Goal: Task Accomplishment & Management: Manage account settings

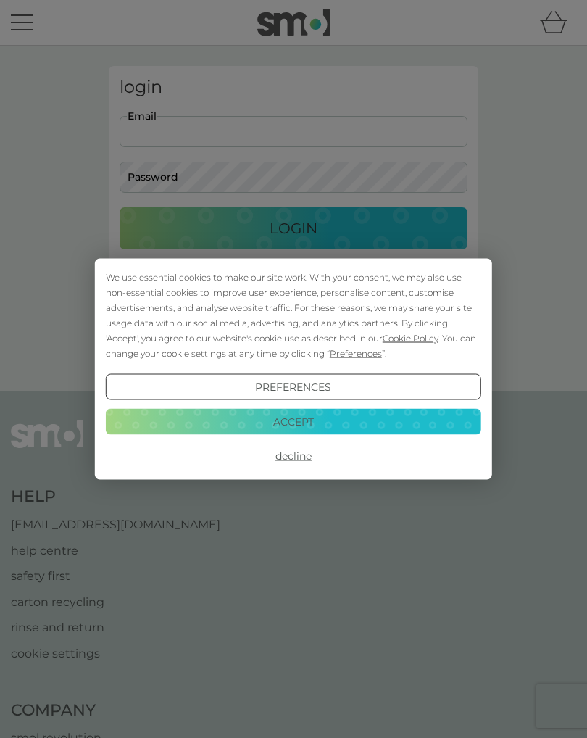
click at [285, 423] on button "Accept" at bounding box center [293, 421] width 375 height 26
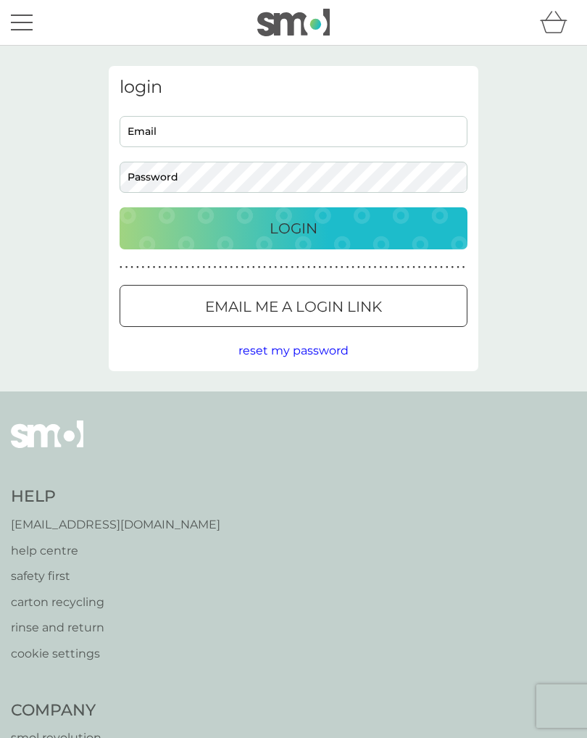
click at [239, 134] on input "Email" at bounding box center [294, 131] width 348 height 31
type input "lornawalker63@gmail.com"
click at [298, 230] on p "Login" at bounding box center [293, 228] width 48 height 23
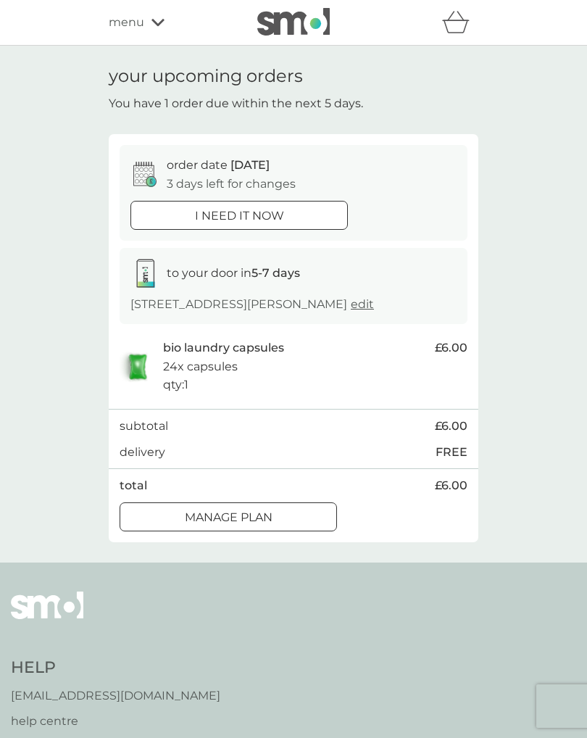
click at [246, 516] on div at bounding box center [246, 516] width 1 height 1
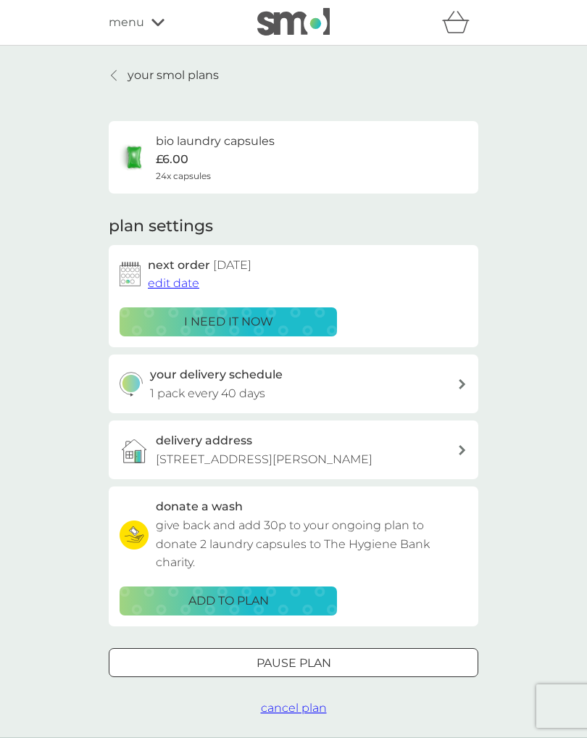
click at [179, 283] on span "edit date" at bounding box center [173, 283] width 51 height 14
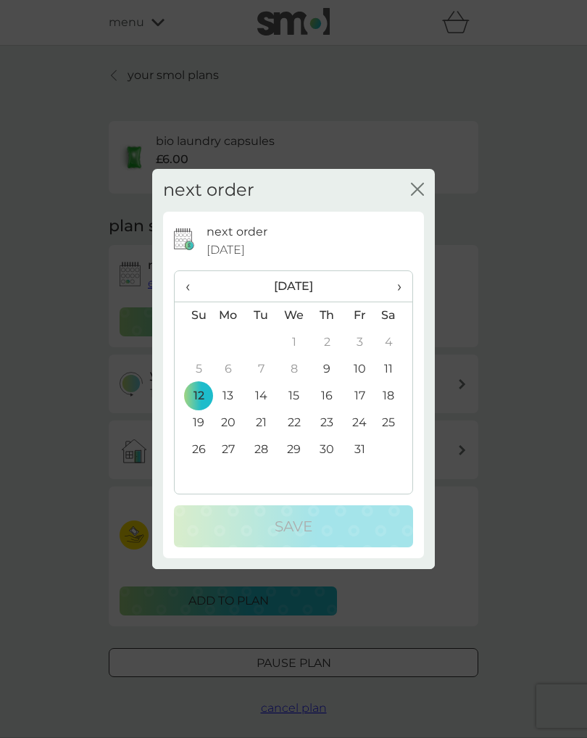
click at [238, 450] on td "27" at bounding box center [228, 449] width 33 height 27
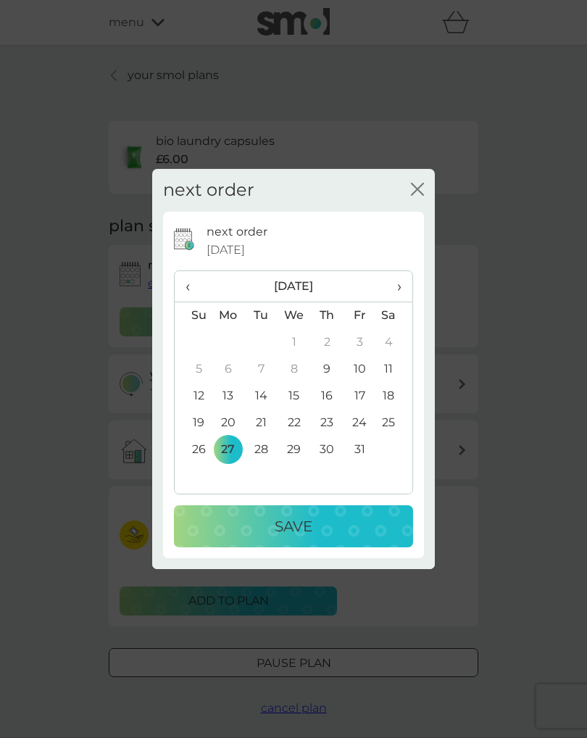
click at [304, 525] on p "Save" at bounding box center [294, 525] width 38 height 23
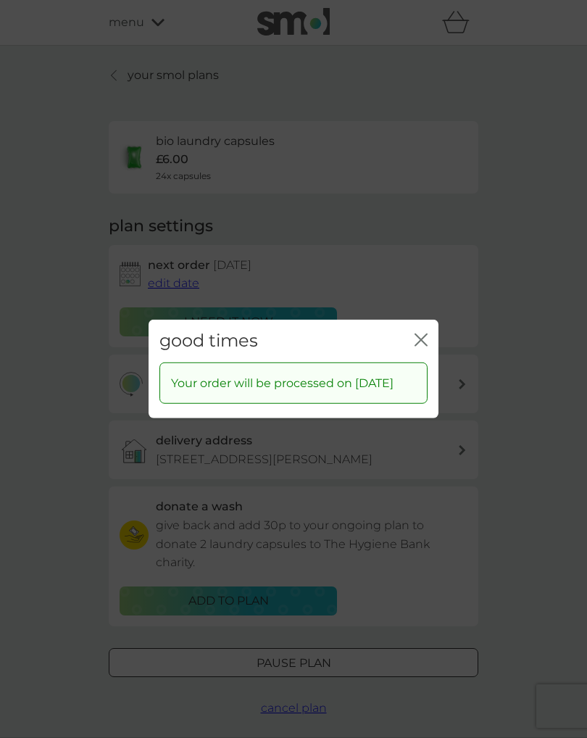
click at [426, 334] on icon "close" at bounding box center [424, 340] width 6 height 12
